Goal: Submit feedback/report problem

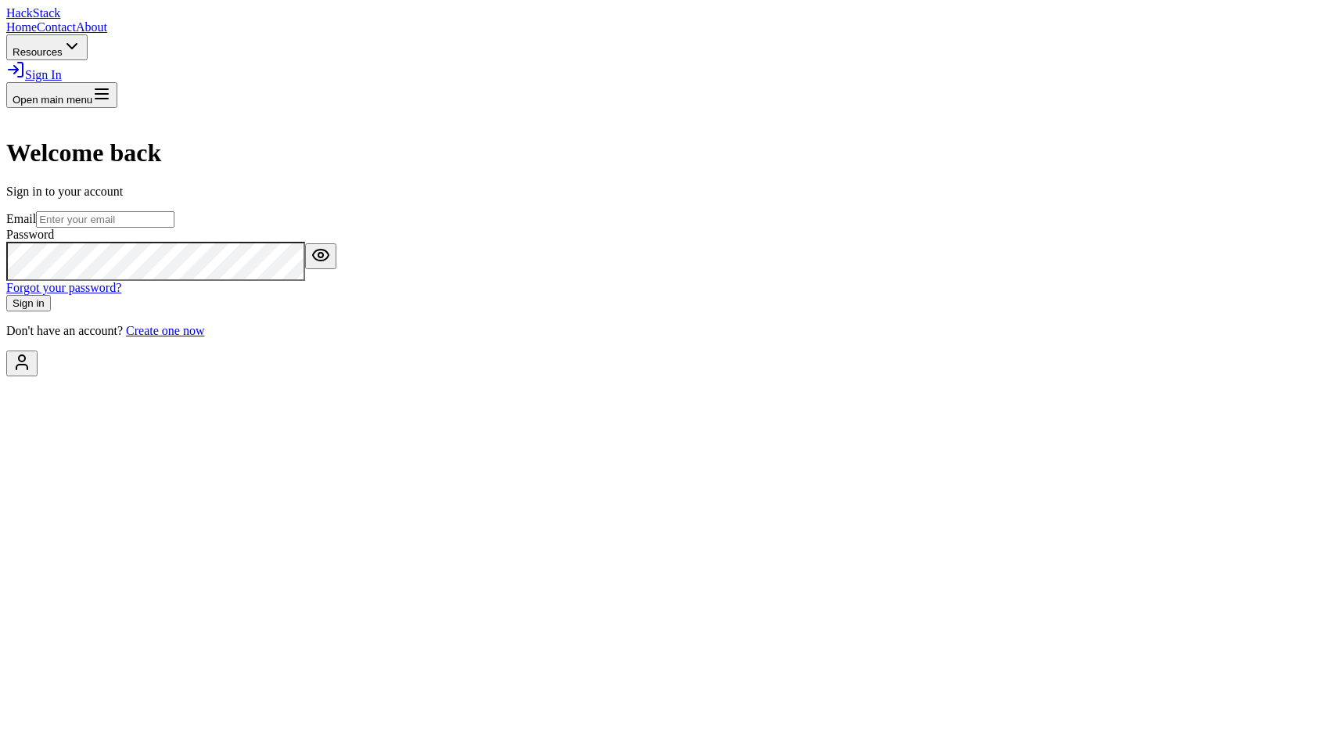
click at [174, 228] on input "email" at bounding box center [105, 219] width 138 height 16
type input "[EMAIL_ADDRESS][DOMAIN_NAME]"
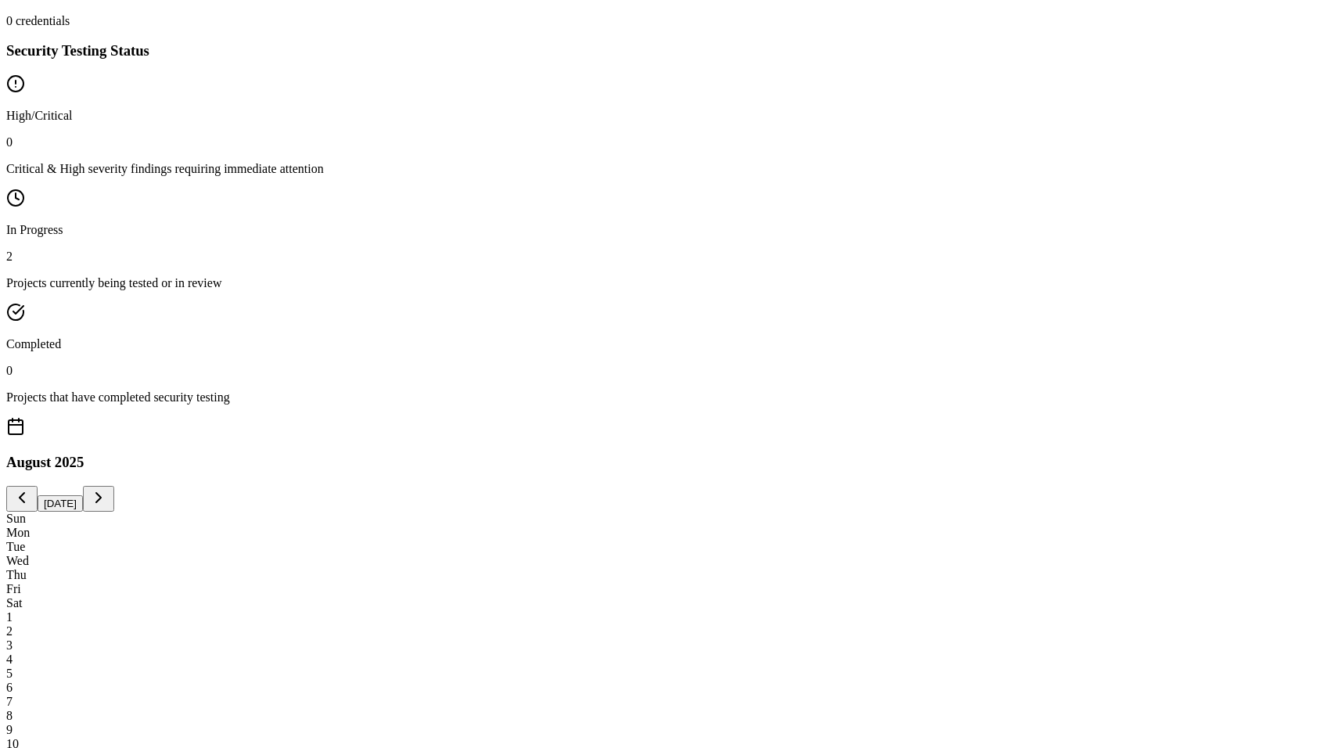
scroll to position [1068, 0]
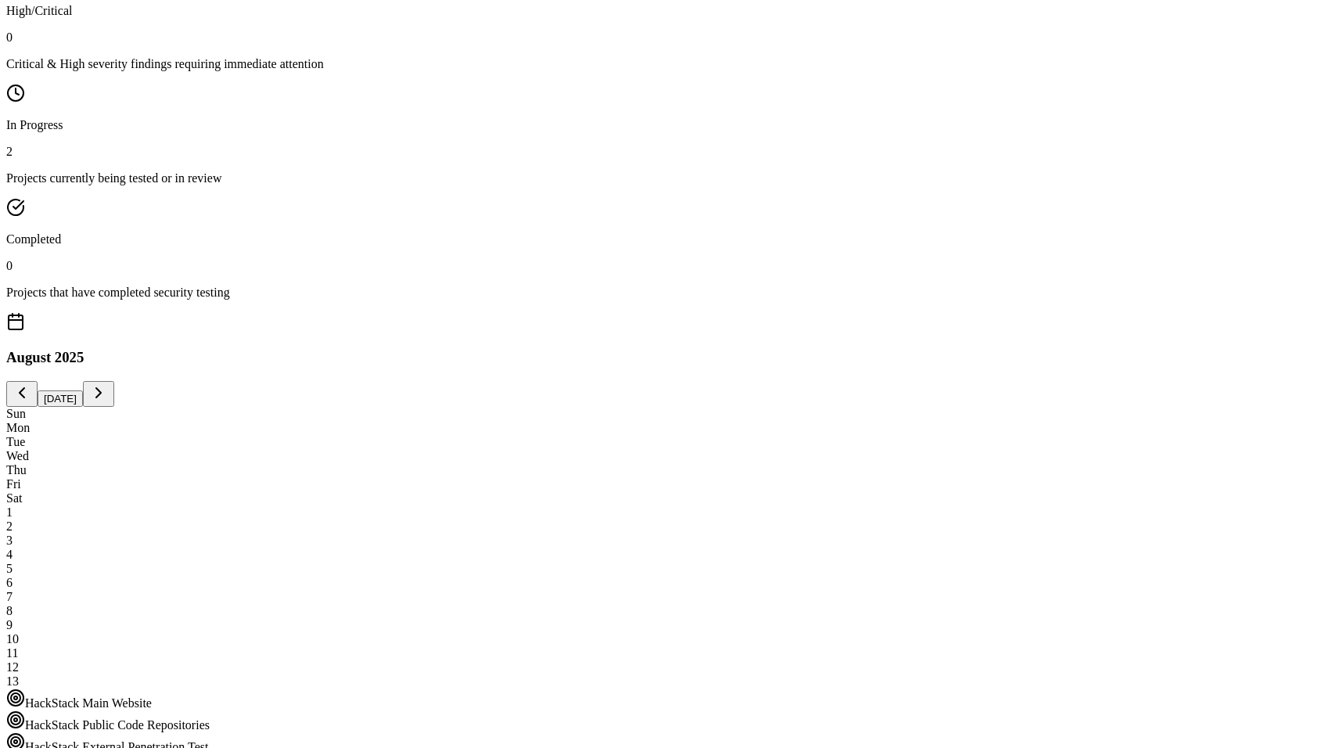
select select "HackStack_Eng_Word"
type textarea "ss"
